Goal: Navigation & Orientation: Find specific page/section

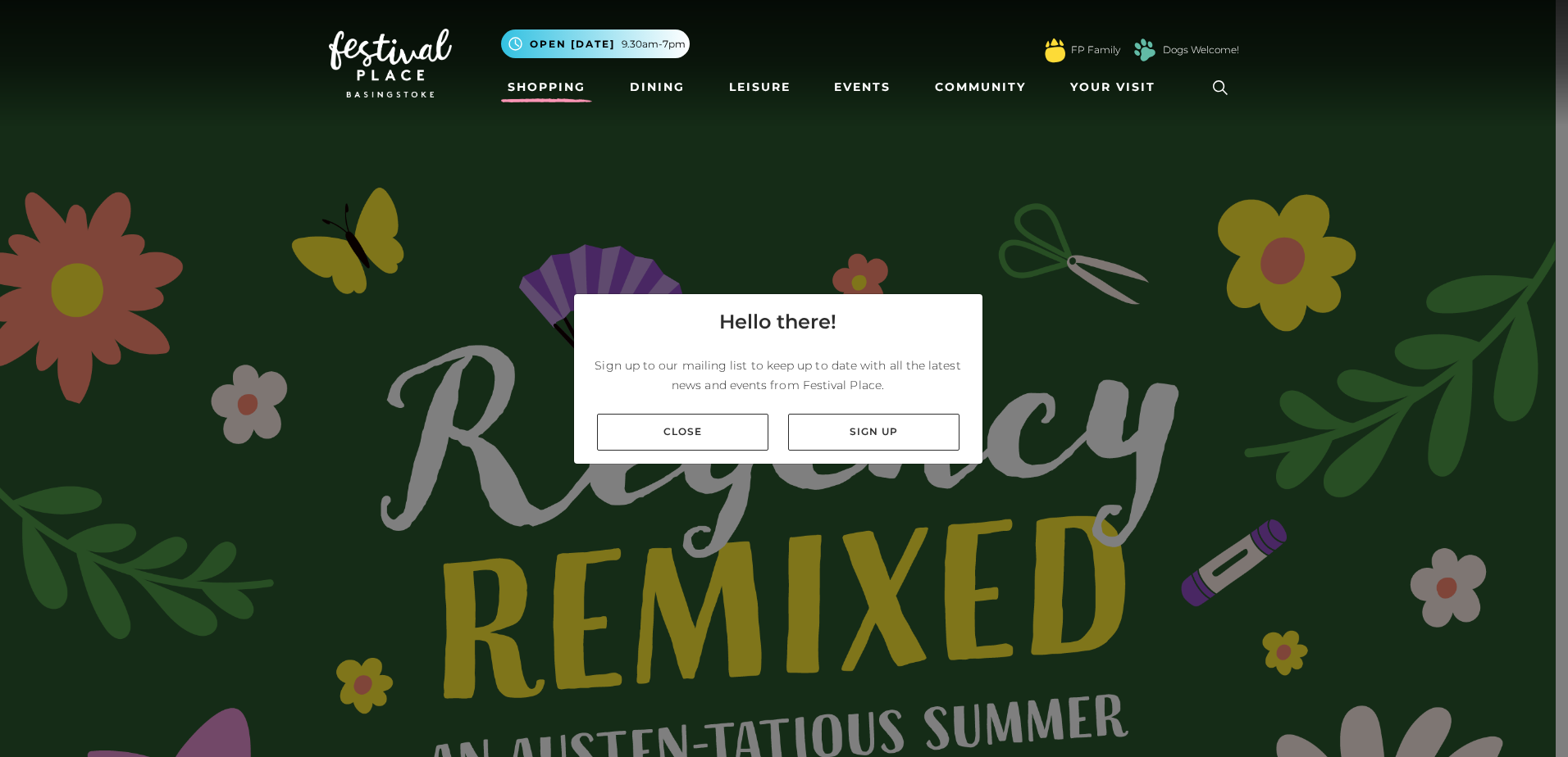
click at [565, 96] on link "Shopping" at bounding box center [547, 87] width 91 height 31
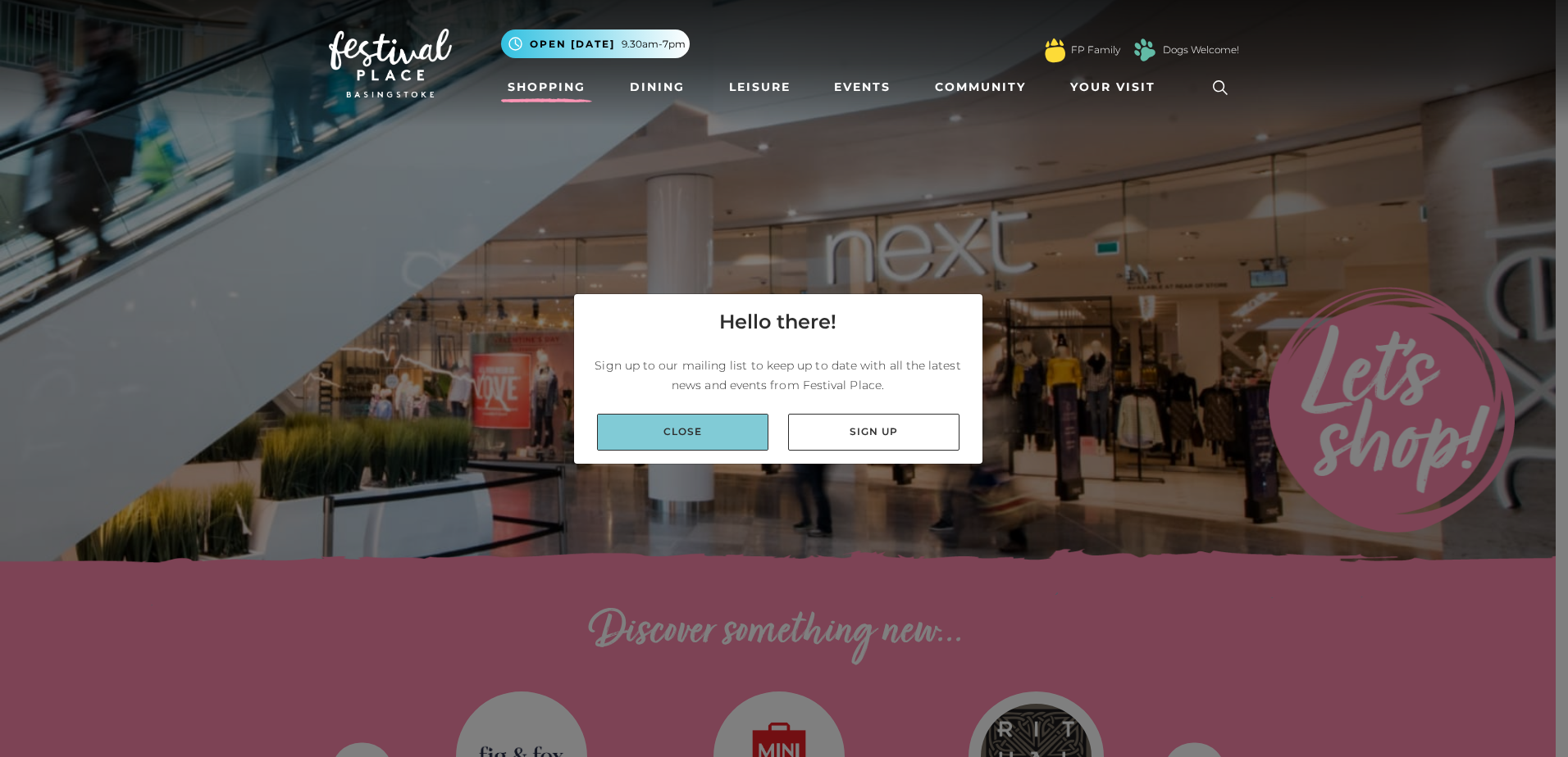
click at [734, 427] on link "Close" at bounding box center [682, 432] width 171 height 37
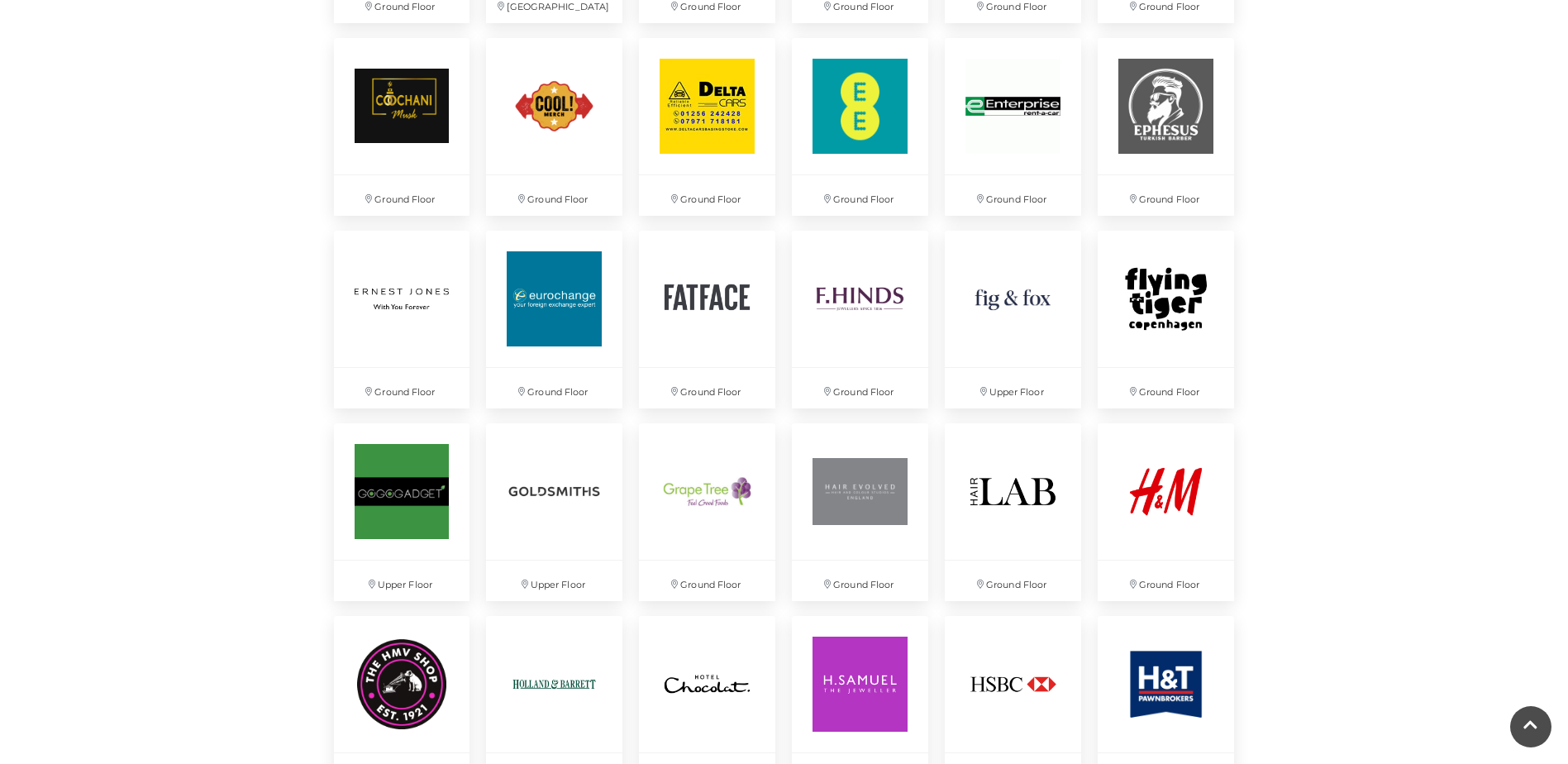
scroll to position [1820, 0]
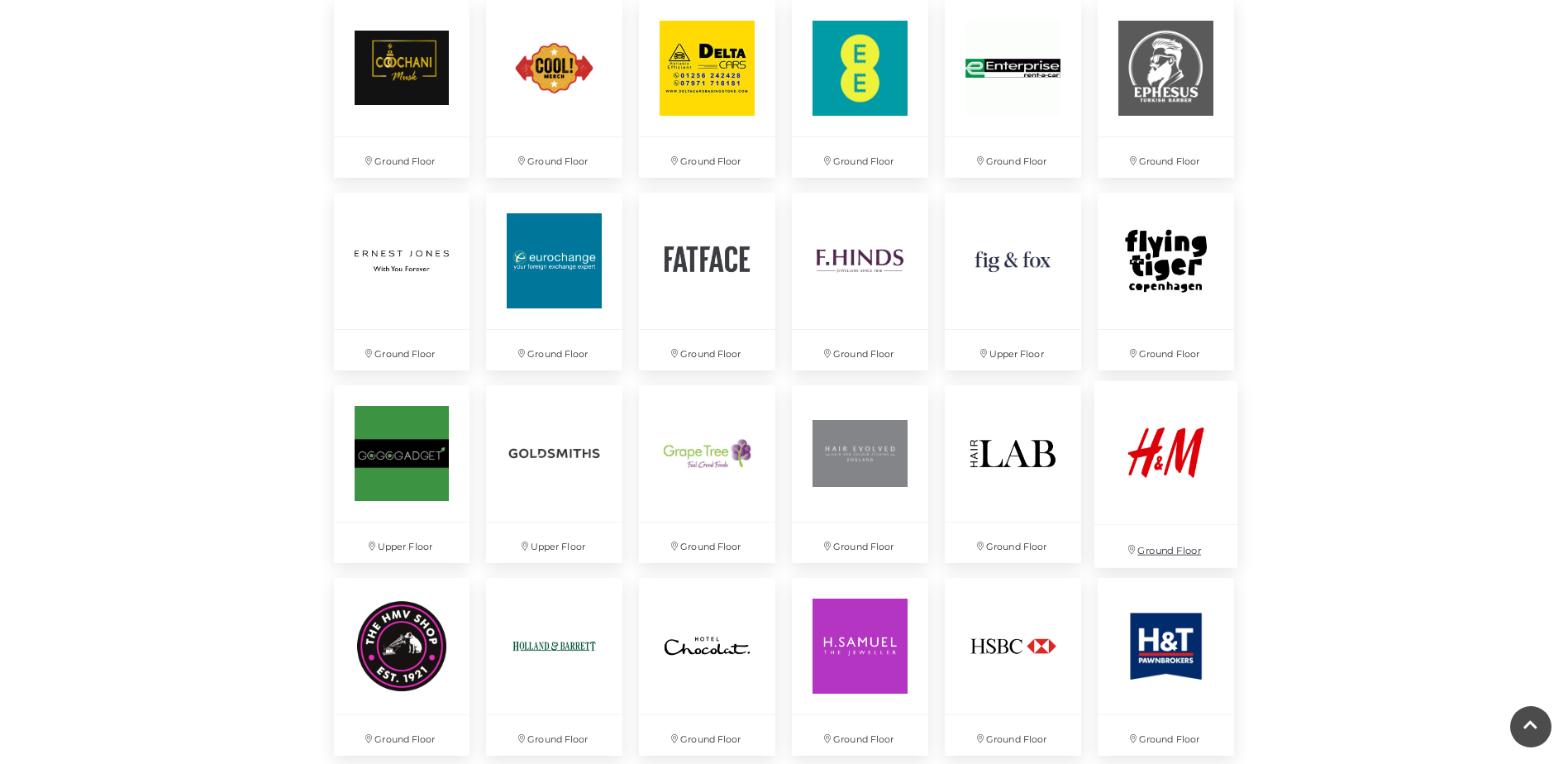
click at [1182, 552] on p "Ground Floor" at bounding box center [1166, 546] width 143 height 42
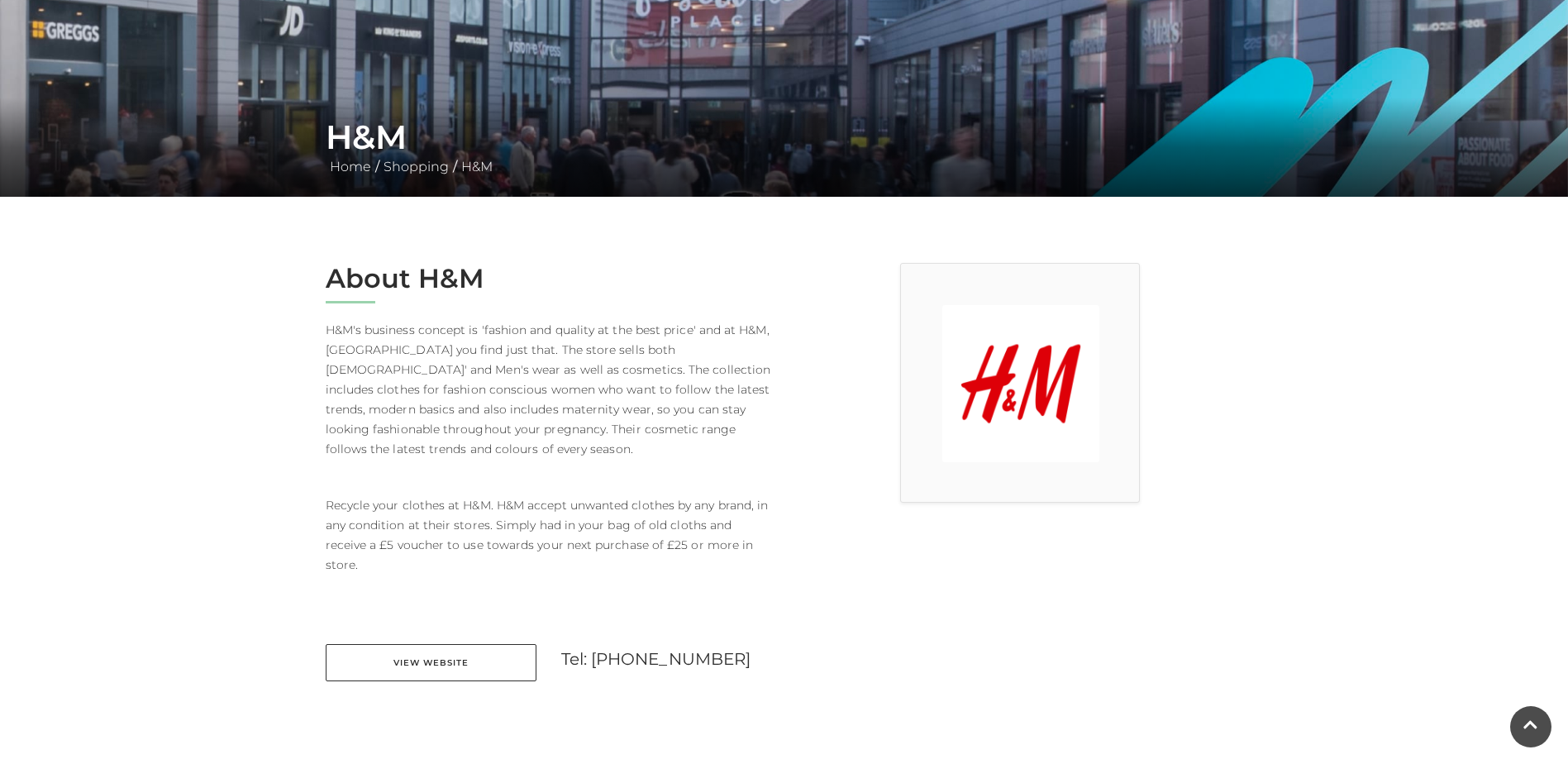
scroll to position [166, 0]
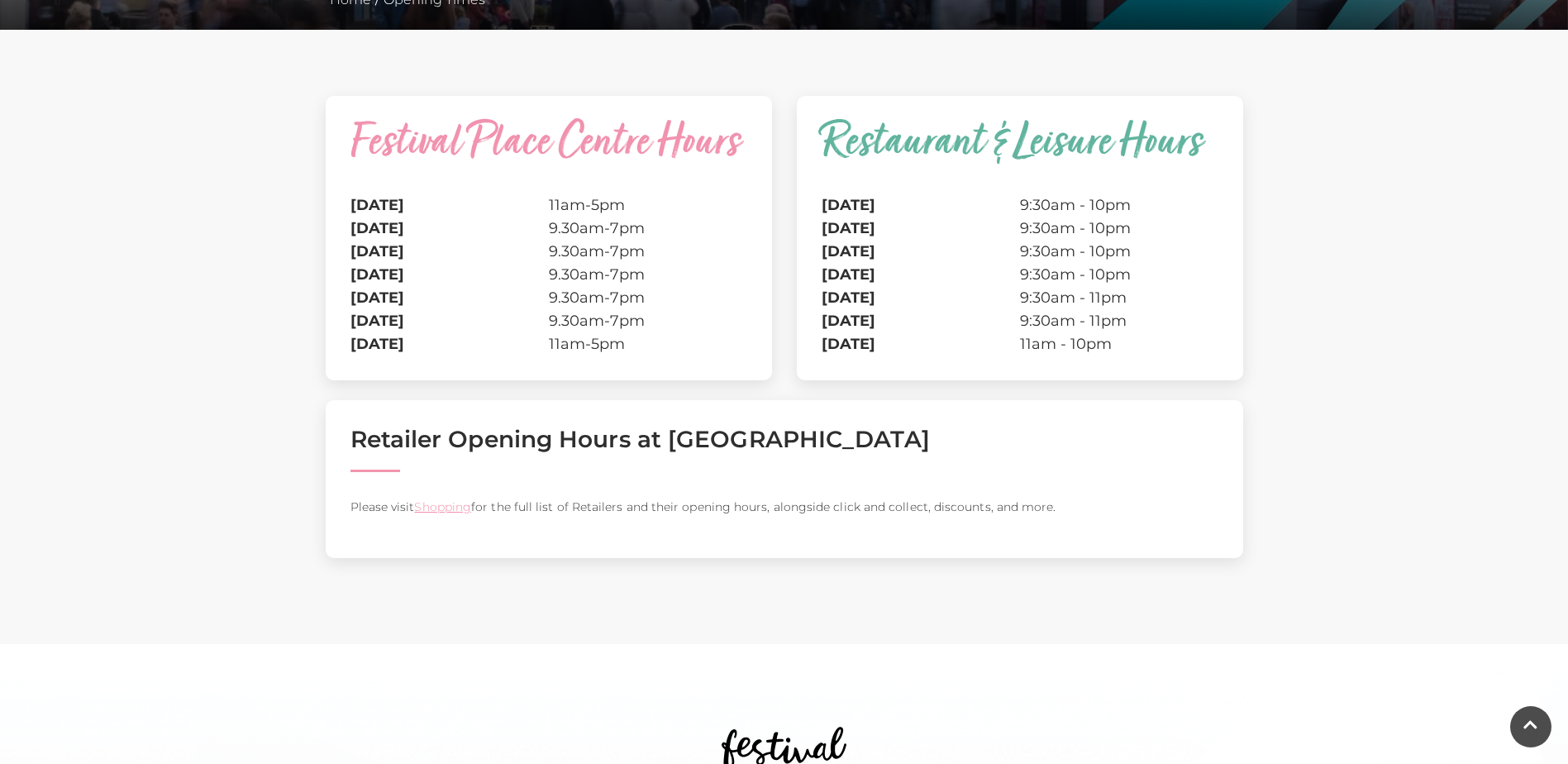
scroll to position [413, 0]
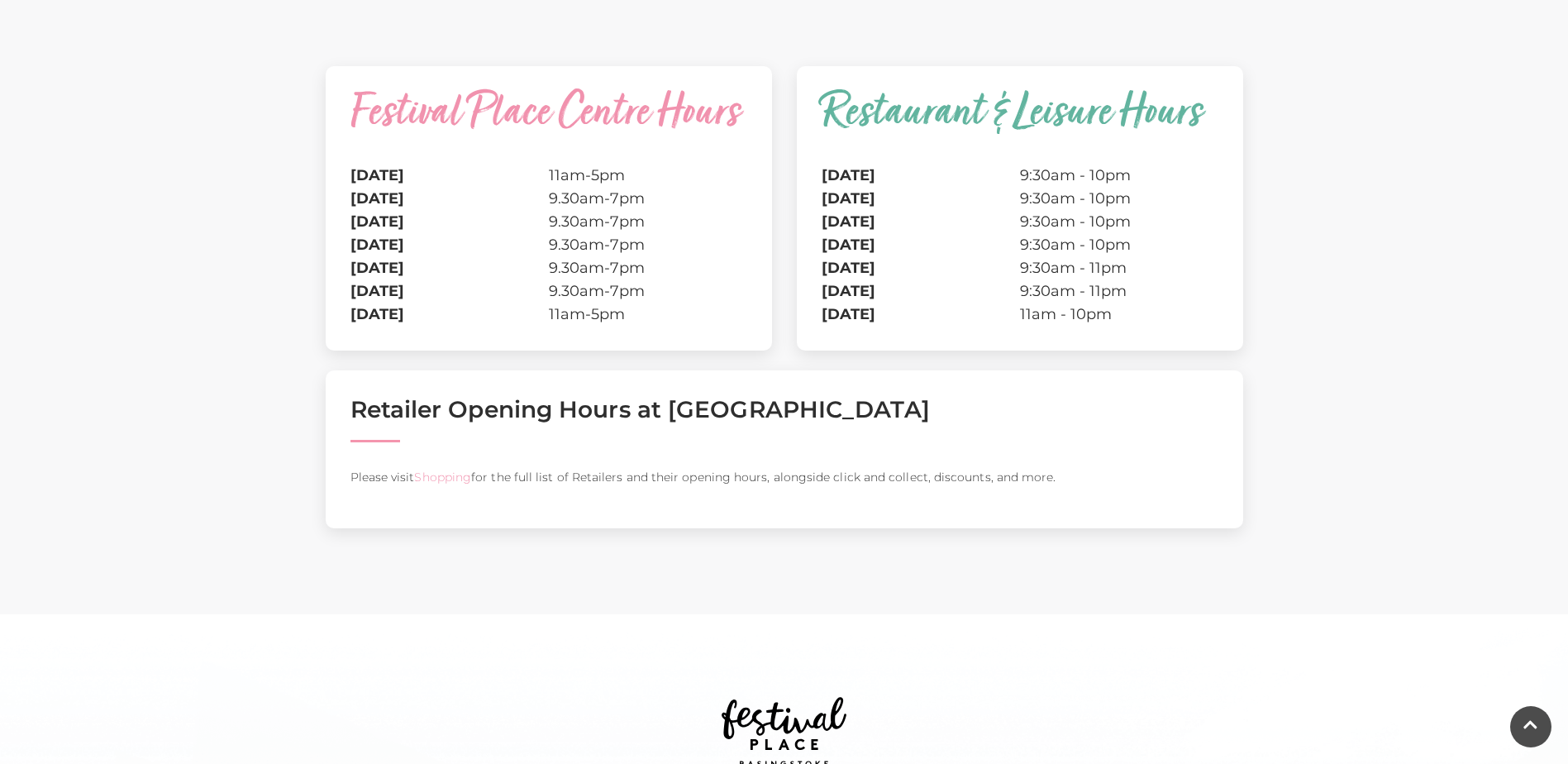
click at [442, 476] on link "Shopping" at bounding box center [442, 477] width 57 height 15
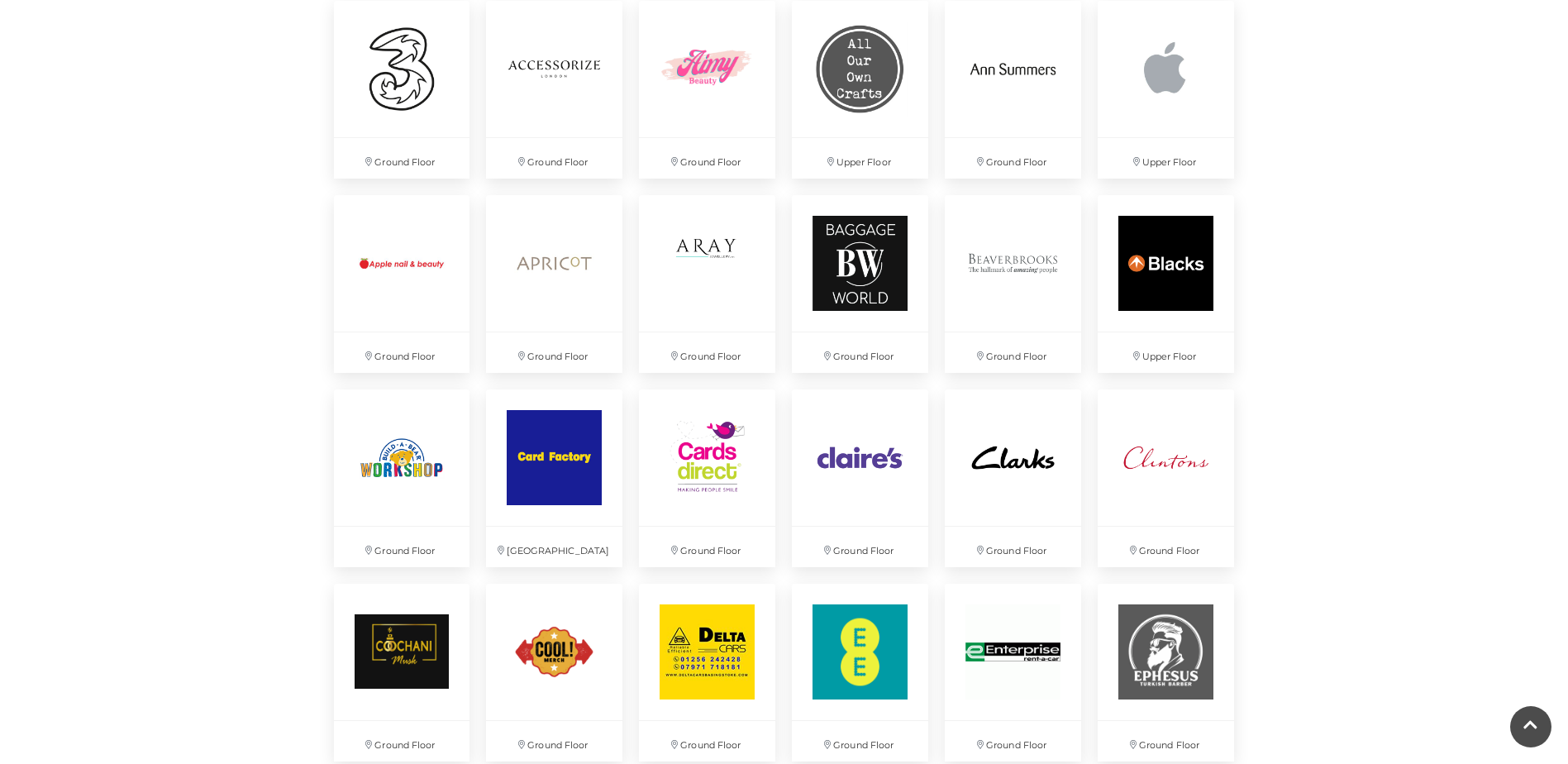
scroll to position [661, 0]
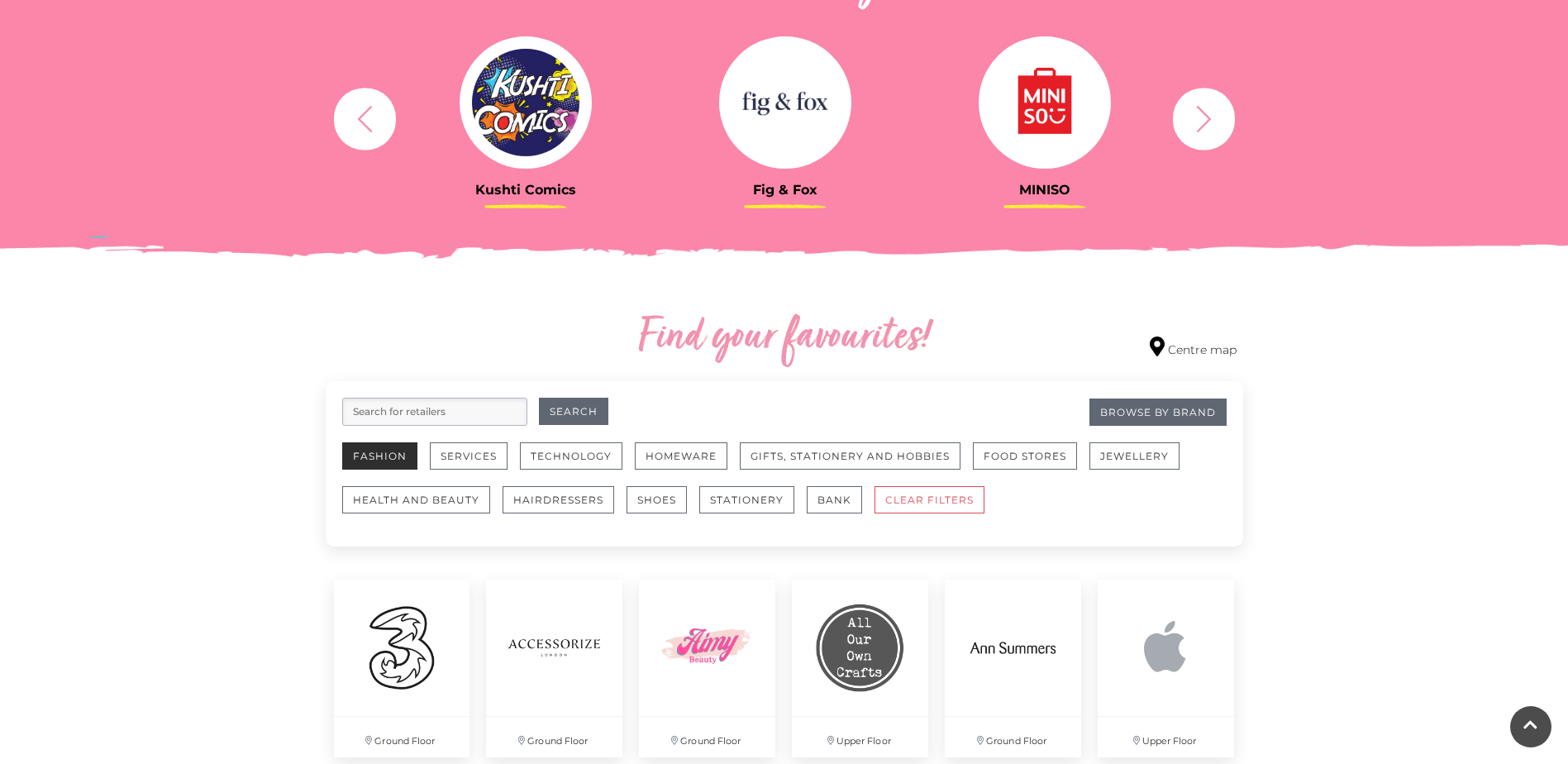
click at [382, 458] on button "Fashion" at bounding box center [380, 456] width 75 height 27
